Goal: Task Accomplishment & Management: Use online tool/utility

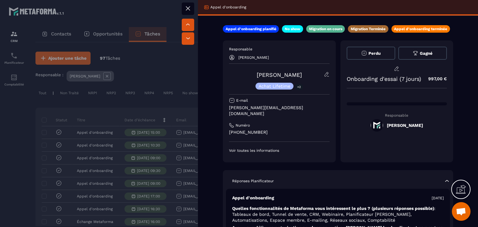
scroll to position [218, 0]
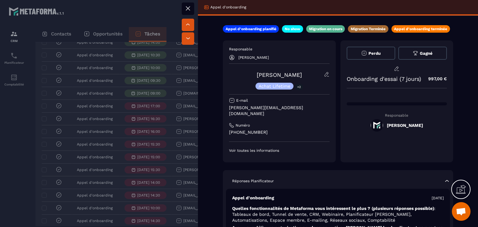
click at [185, 11] on icon at bounding box center [187, 8] width 7 height 7
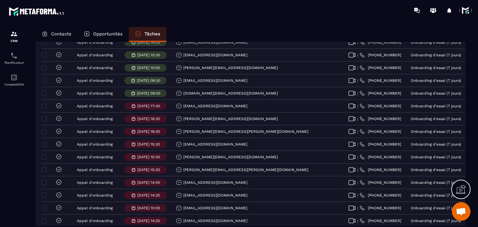
click at [198, 11] on div at bounding box center [239, 113] width 478 height 227
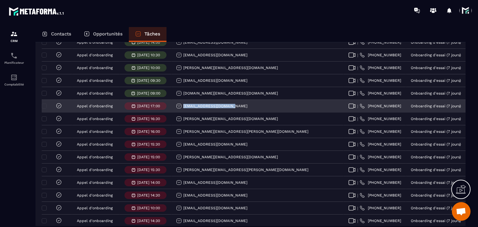
drag, startPoint x: 234, startPoint y: 111, endPoint x: 181, endPoint y: 111, distance: 52.6
click at [181, 111] on div "[EMAIL_ADDRESS][DOMAIN_NAME]" at bounding box center [257, 106] width 172 height 12
copy p "[EMAIL_ADDRESS][DOMAIN_NAME]"
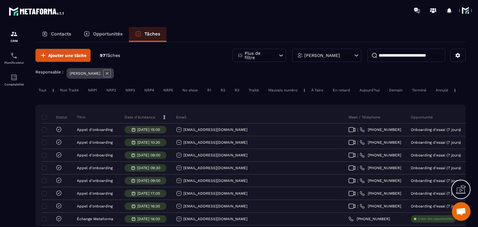
scroll to position [0, 0]
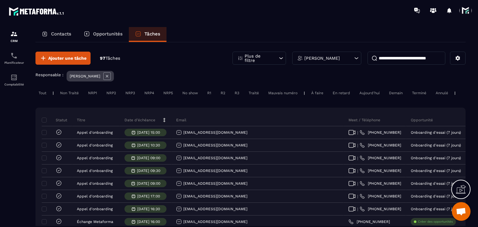
drag, startPoint x: 367, startPoint y: 93, endPoint x: 362, endPoint y: 105, distance: 12.9
click at [432, 93] on div "Aujourd'hui" at bounding box center [441, 92] width 19 height 7
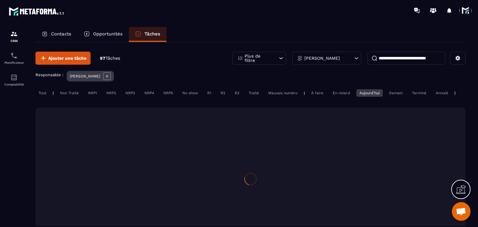
click at [85, 92] on div "Non Traité" at bounding box center [92, 92] width 15 height 7
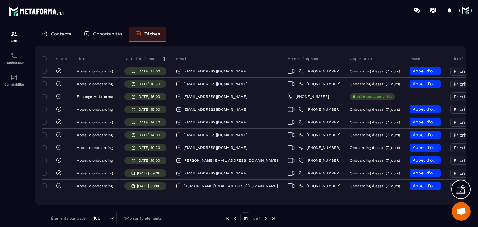
scroll to position [62, 0]
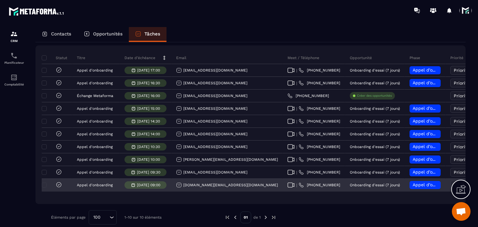
click at [206, 188] on div "[DOMAIN_NAME][EMAIL_ADDRESS][DOMAIN_NAME]" at bounding box center [227, 185] width 102 height 6
